Goal: Check status: Check status

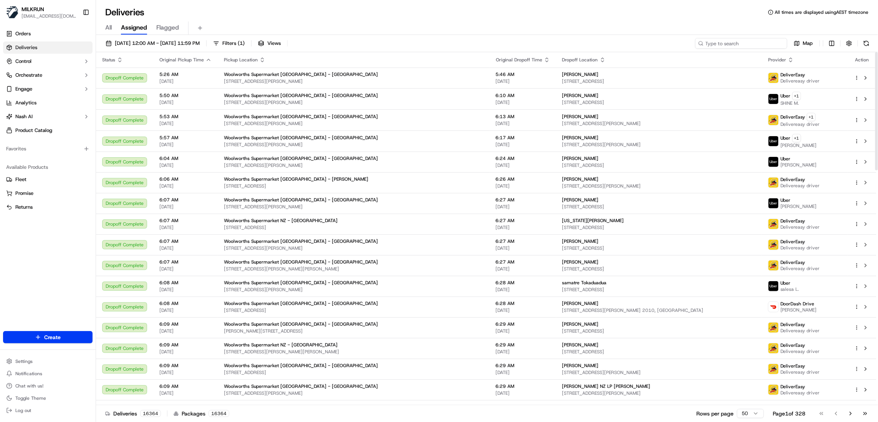
click at [744, 46] on input at bounding box center [741, 43] width 92 height 11
paste input "ae7a0d74-7569-4554-9342-f684a5dc9f5d"
type input "ae7a0d74-7569-4554-9342-f684a5dc9f5d"
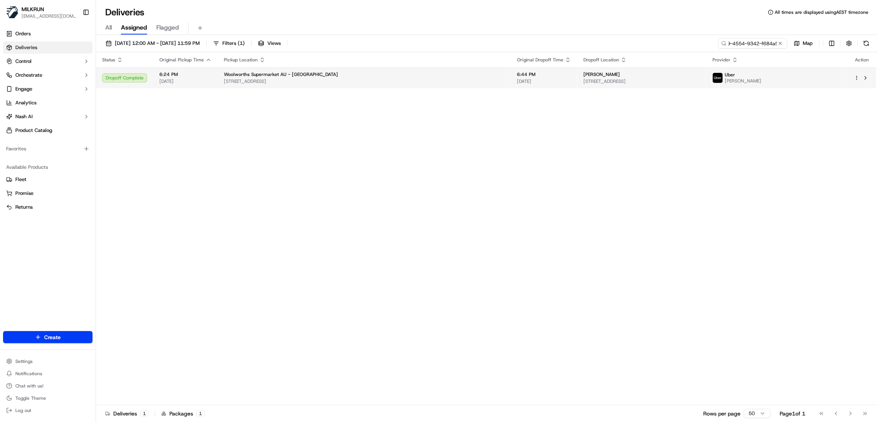
click at [336, 78] on span "[STREET_ADDRESS]" at bounding box center [364, 81] width 281 height 6
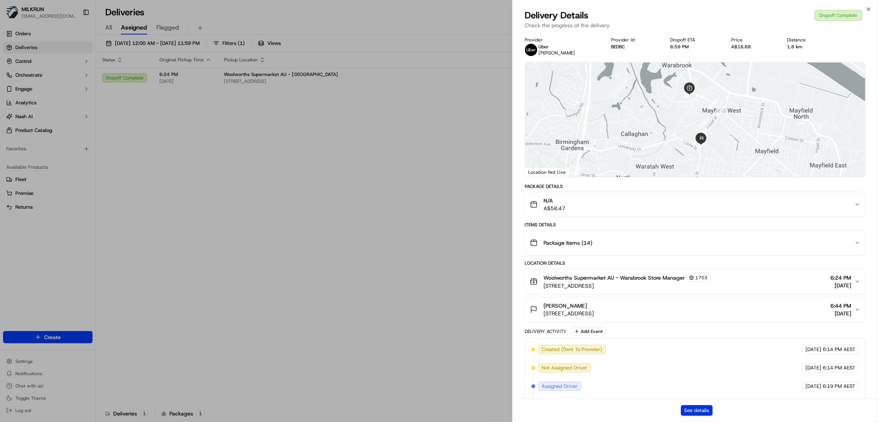
click at [696, 408] on button "See details" at bounding box center [697, 411] width 32 height 11
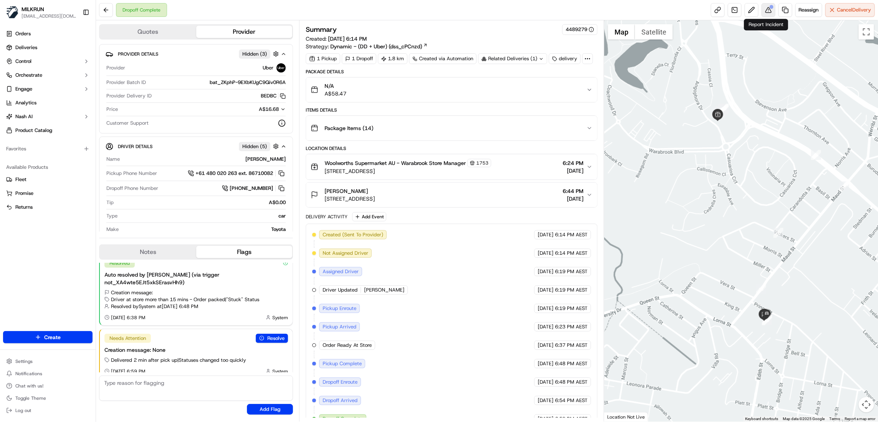
click at [764, 11] on button at bounding box center [769, 10] width 14 height 14
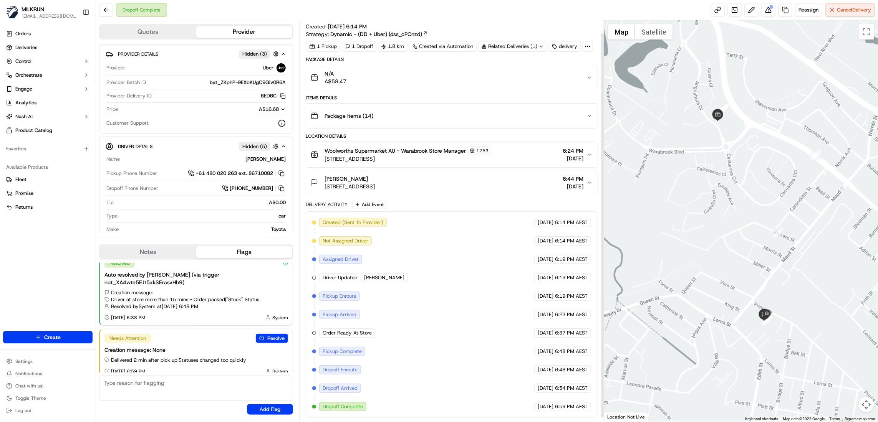
scroll to position [17, 0]
click at [765, 9] on button at bounding box center [769, 10] width 14 height 14
